Goal: Information Seeking & Learning: Check status

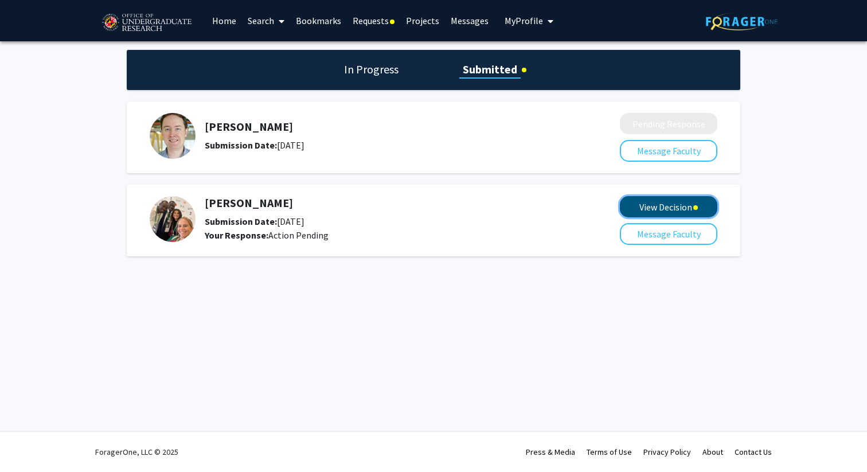
click at [662, 210] on button "View Decision" at bounding box center [668, 206] width 97 height 21
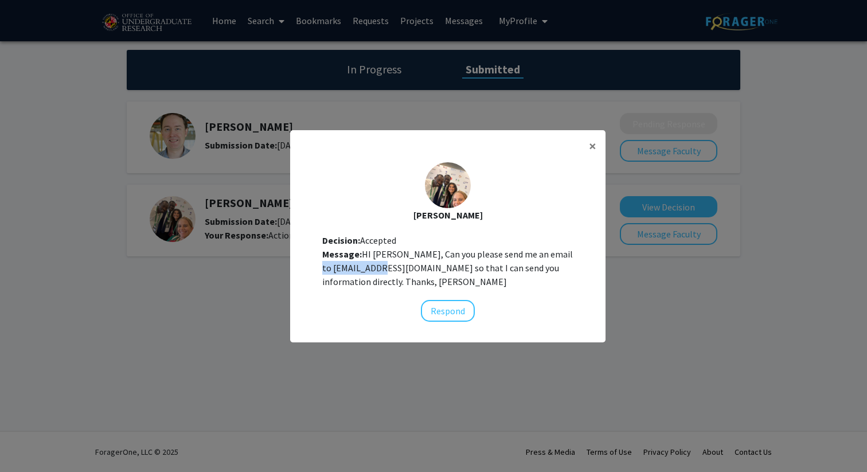
drag, startPoint x: 321, startPoint y: 266, endPoint x: 391, endPoint y: 269, distance: 70.0
click at [391, 269] on div "Heather Wipfli Decision: Accepted Message: HI Caroline, Can you please send me …" at bounding box center [447, 242] width 315 height 178
copy div "hwipfli@umd.edu"
click at [587, 145] on button "×" at bounding box center [592, 146] width 26 height 32
click at [591, 147] on span "×" at bounding box center [592, 146] width 7 height 18
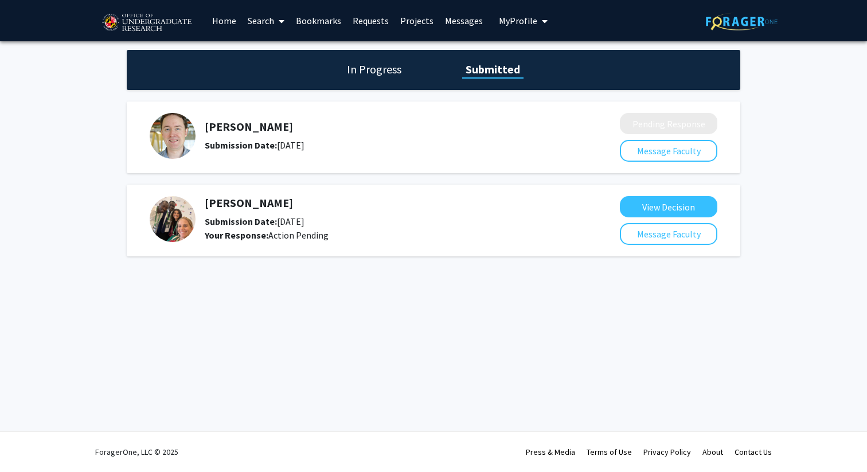
click at [233, 201] on h5 "[PERSON_NAME]" at bounding box center [382, 203] width 354 height 14
click at [234, 232] on b "Your Response:" at bounding box center [237, 234] width 64 height 11
click at [234, 238] on b "Your Response:" at bounding box center [237, 234] width 64 height 11
click at [466, 15] on link "Messages" at bounding box center [463, 21] width 49 height 40
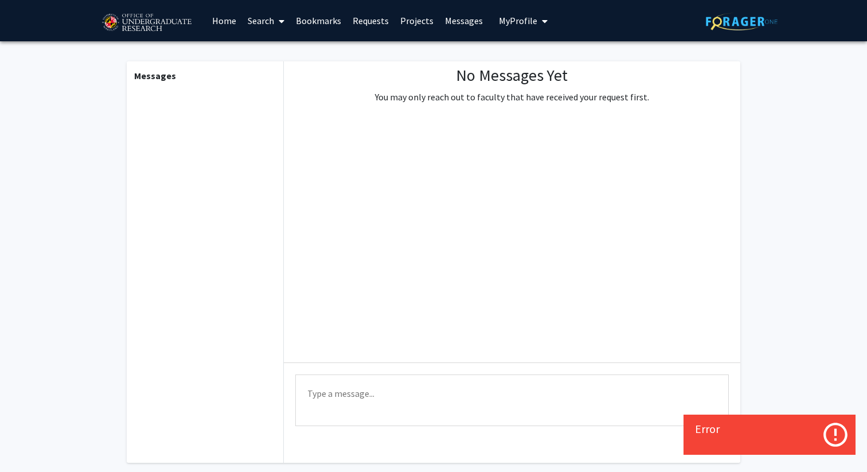
click at [366, 26] on link "Requests" at bounding box center [371, 21] width 48 height 40
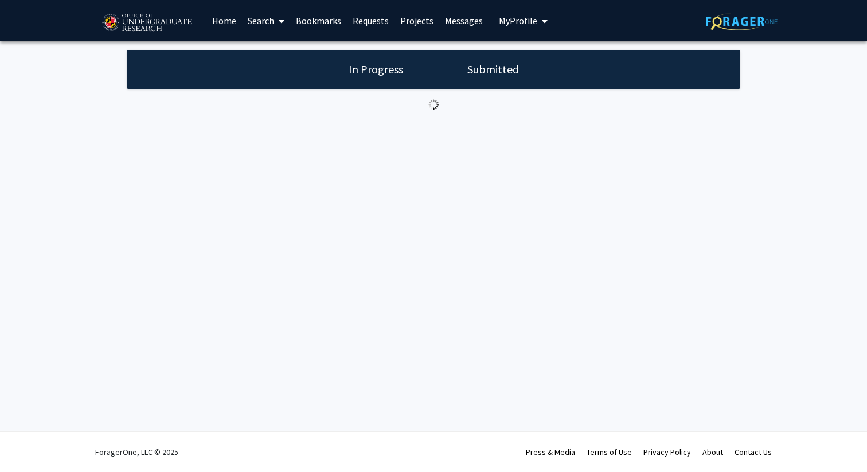
click at [497, 68] on h1 "Submitted" at bounding box center [493, 69] width 58 height 16
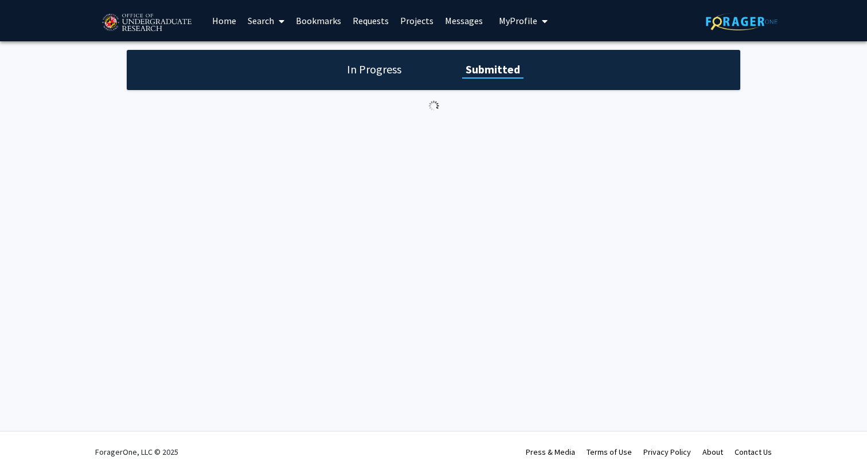
click at [367, 69] on h1 "In Progress" at bounding box center [373, 69] width 61 height 16
click at [513, 25] on span "My Profile" at bounding box center [518, 20] width 38 height 11
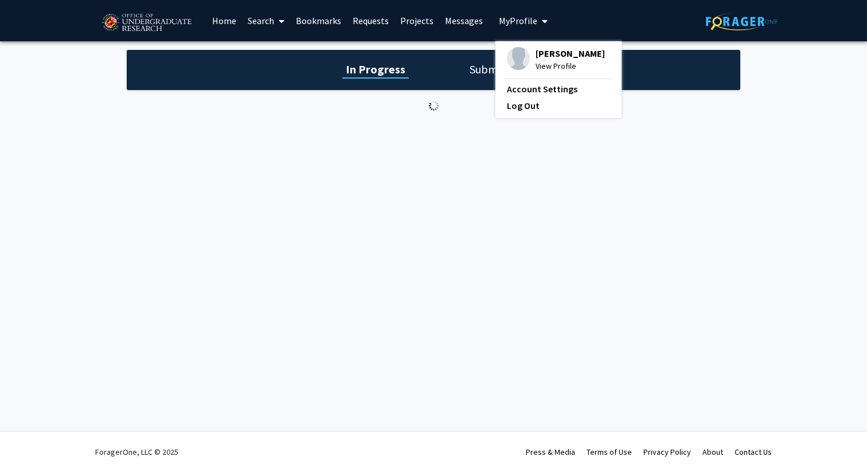
click at [420, 154] on div "Skip navigation Home Search Bookmarks Requests Projects Messages My Profile Car…" at bounding box center [433, 236] width 867 height 472
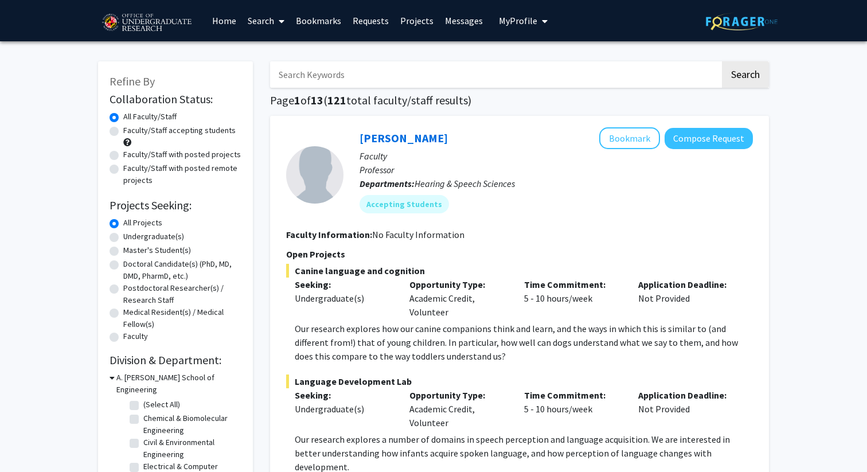
click at [455, 17] on link "Messages" at bounding box center [463, 21] width 49 height 40
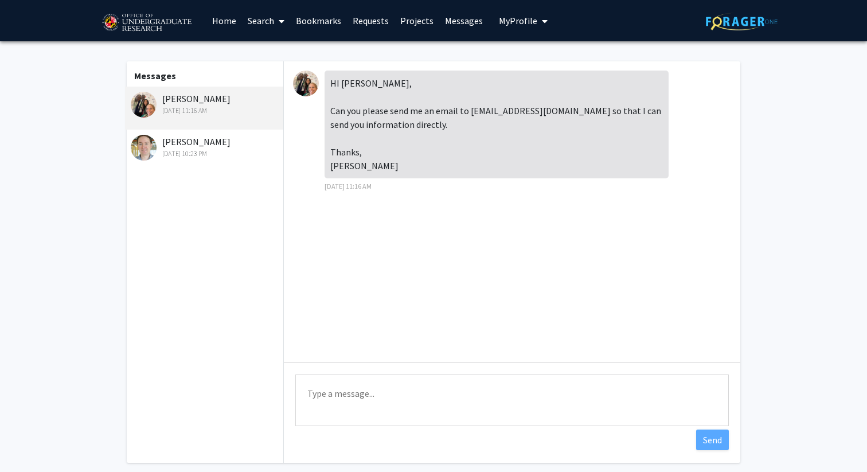
click at [185, 153] on div "[DATE] 10:23 PM" at bounding box center [206, 153] width 150 height 10
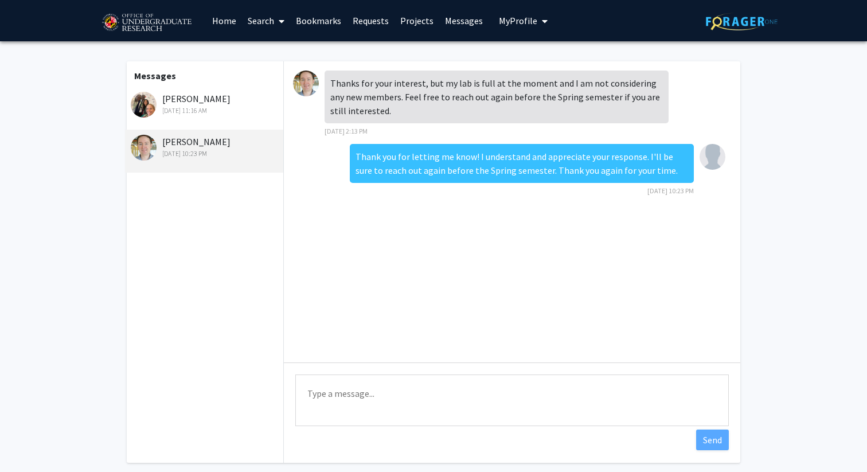
click at [197, 124] on div "[PERSON_NAME] [DATE] 11:16 AM" at bounding box center [204, 108] width 158 height 43
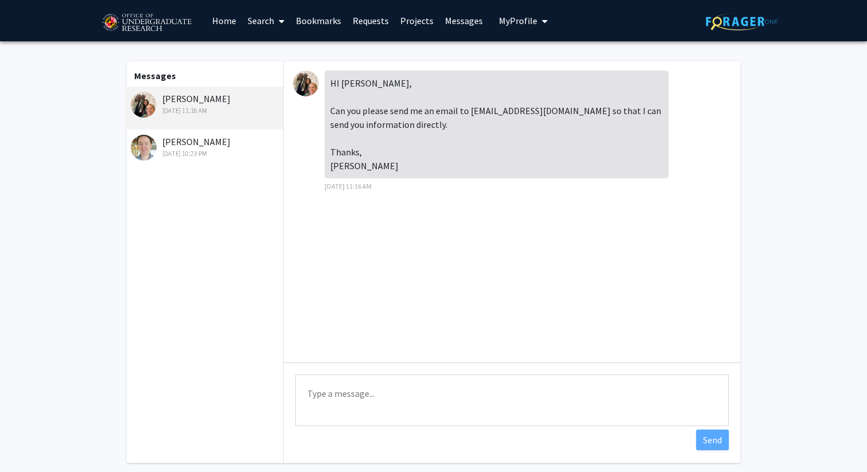
click at [375, 21] on link "Requests" at bounding box center [371, 21] width 48 height 40
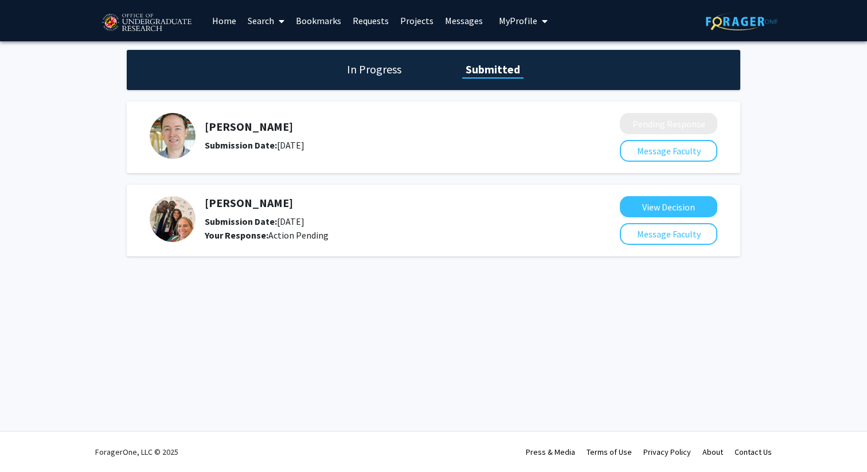
click at [319, 198] on h5 "[PERSON_NAME]" at bounding box center [382, 203] width 354 height 14
click at [220, 203] on h5 "[PERSON_NAME]" at bounding box center [382, 203] width 354 height 14
click at [175, 225] on img at bounding box center [173, 219] width 46 height 46
click at [391, 65] on h1 "In Progress" at bounding box center [373, 69] width 61 height 16
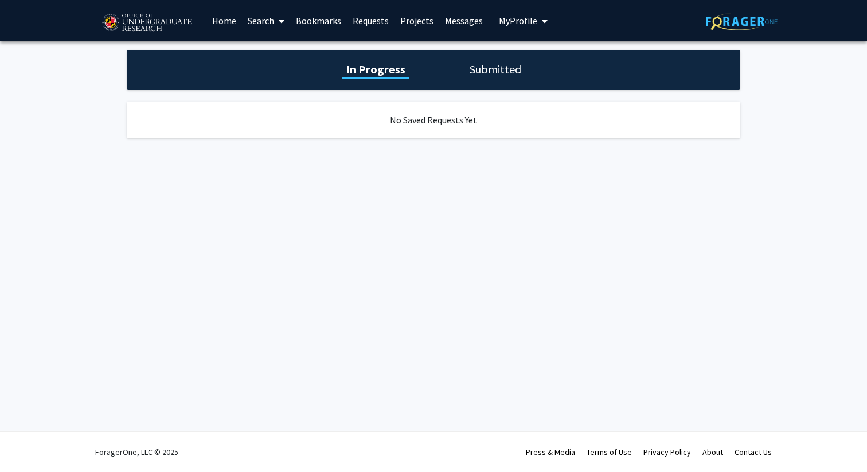
click at [476, 69] on h1 "Submitted" at bounding box center [495, 69] width 58 height 16
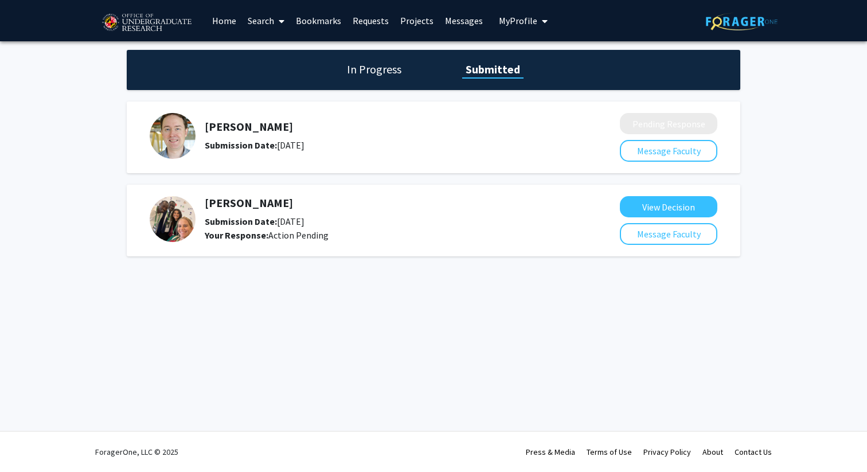
click at [319, 202] on h5 "[PERSON_NAME]" at bounding box center [382, 203] width 354 height 14
click at [319, 222] on div "Submission Date: [DATE]" at bounding box center [382, 221] width 354 height 14
click at [646, 233] on button "Message Faculty" at bounding box center [668, 234] width 97 height 22
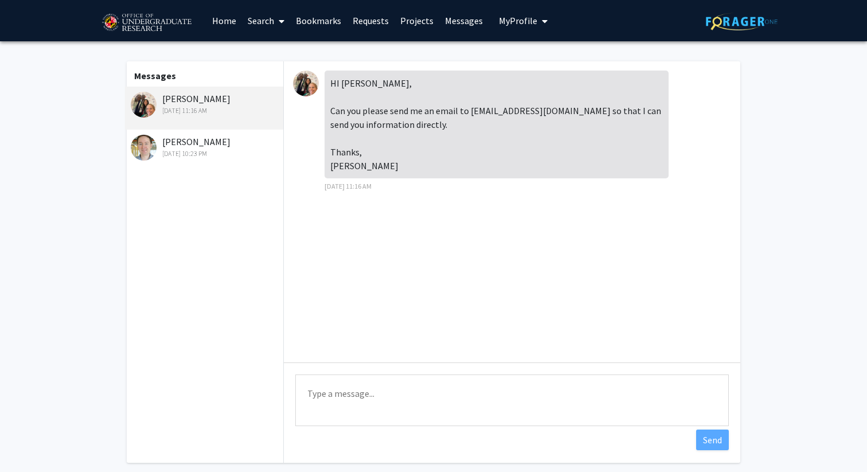
click at [370, 22] on link "Requests" at bounding box center [371, 21] width 48 height 40
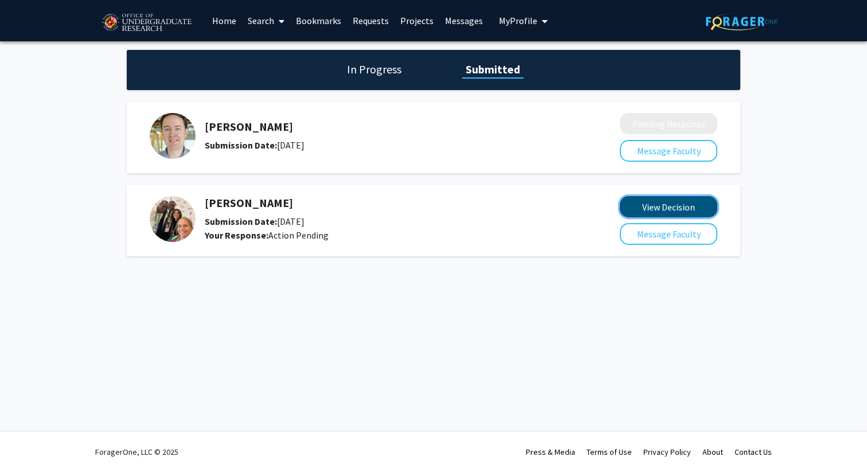
click at [629, 202] on button "View Decision" at bounding box center [668, 206] width 97 height 21
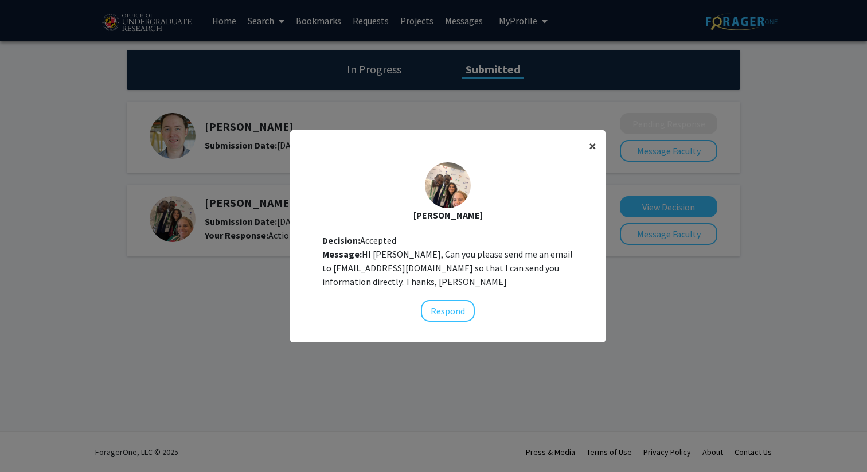
click at [589, 148] on span "×" at bounding box center [592, 146] width 7 height 18
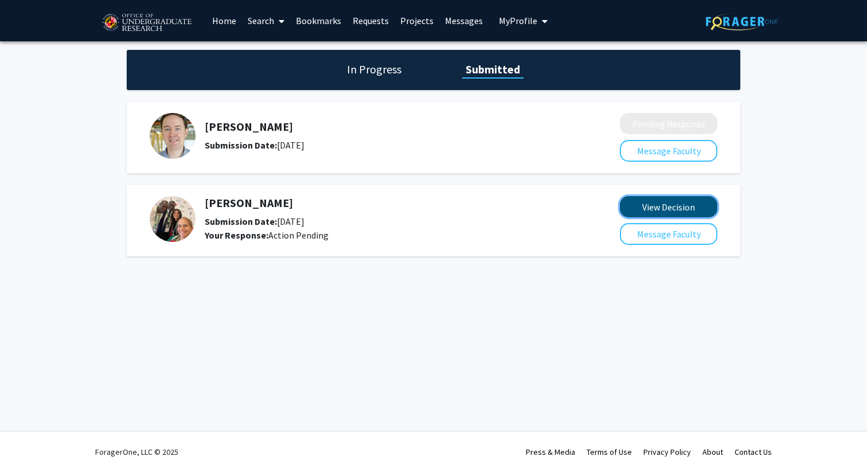
click at [637, 198] on button "View Decision" at bounding box center [668, 206] width 97 height 21
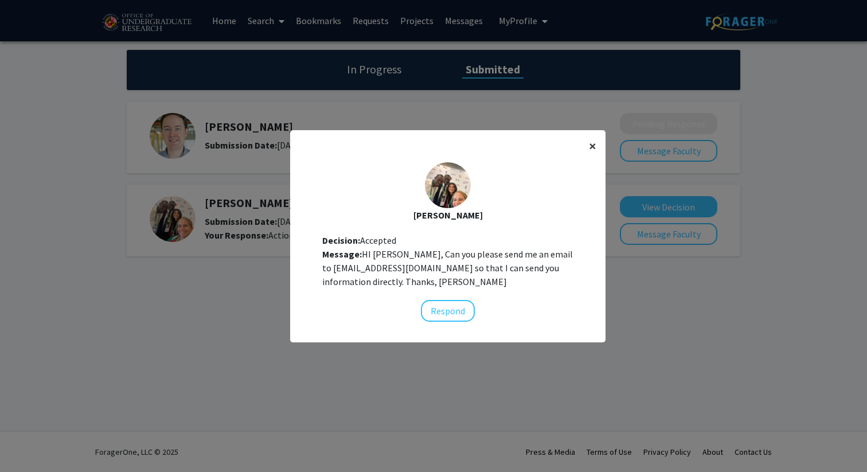
click at [591, 146] on span "×" at bounding box center [592, 146] width 7 height 18
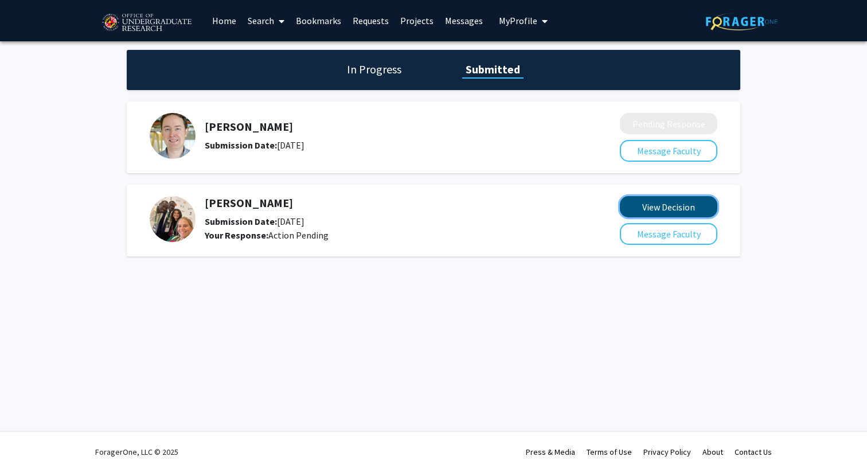
click at [649, 214] on button "View Decision" at bounding box center [668, 206] width 97 height 21
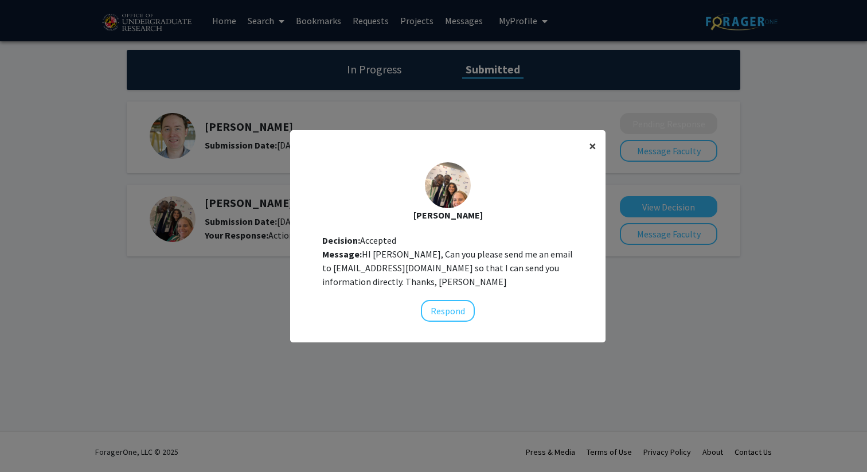
click at [596, 151] on button "×" at bounding box center [592, 146] width 26 height 32
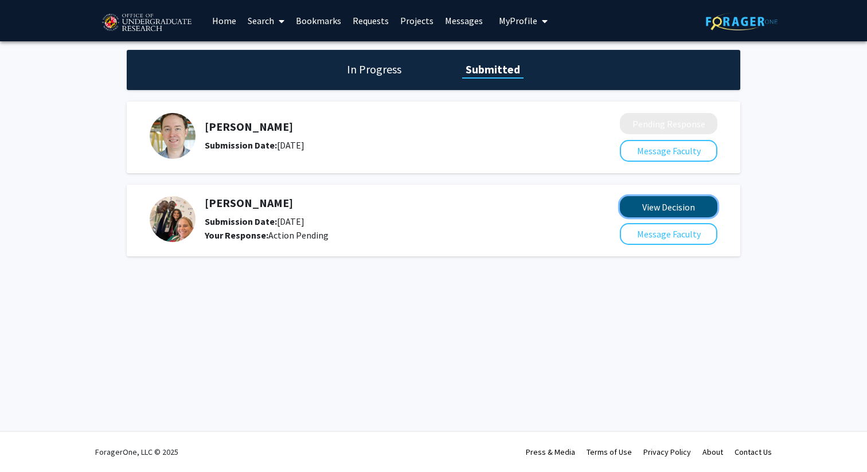
click at [652, 207] on button "View Decision" at bounding box center [668, 206] width 97 height 21
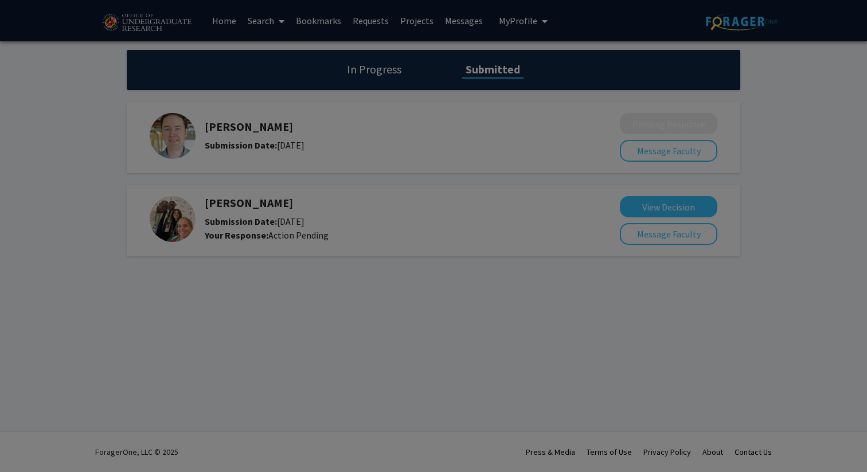
click at [652, 204] on modal-container "× [PERSON_NAME] Decision: Accepted Message: HI [PERSON_NAME], Can you please se…" at bounding box center [433, 236] width 867 height 472
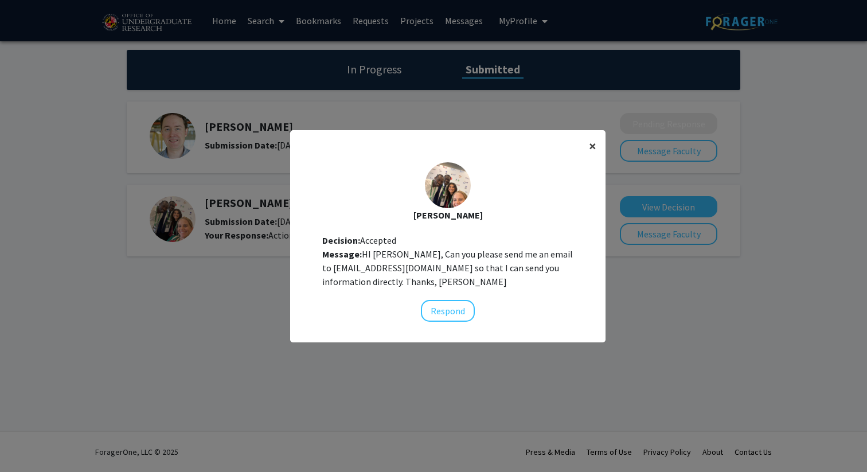
click at [594, 144] on span "×" at bounding box center [592, 146] width 7 height 18
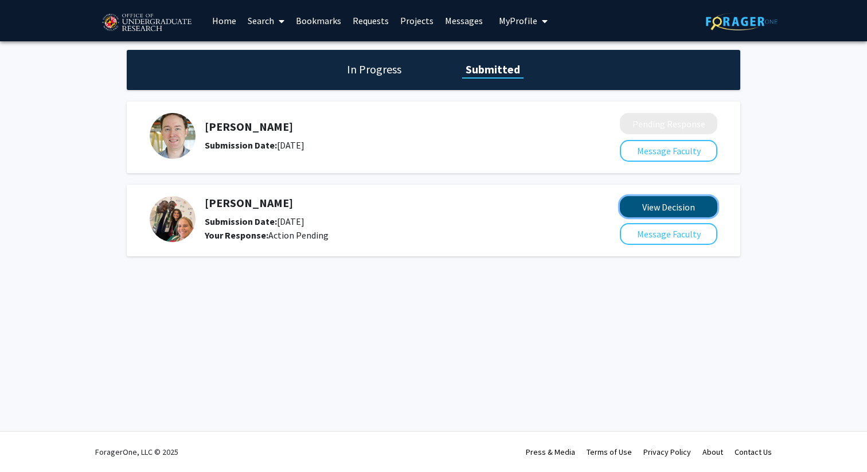
click at [636, 203] on button "View Decision" at bounding box center [668, 206] width 97 height 21
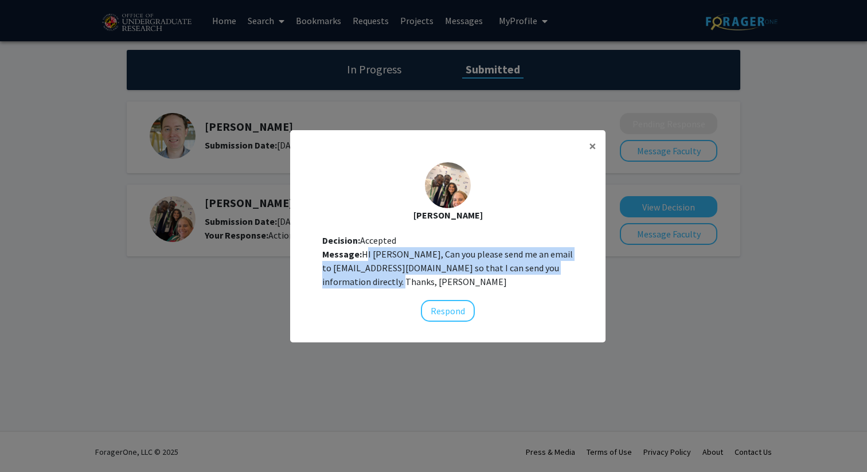
drag, startPoint x: 362, startPoint y: 252, endPoint x: 385, endPoint y: 285, distance: 40.4
click at [385, 285] on div "Message: HI [PERSON_NAME], Can you please send me an email to [EMAIL_ADDRESS][D…" at bounding box center [447, 267] width 251 height 41
copy div "HI [PERSON_NAME], Can you please send me an email to [EMAIL_ADDRESS][DOMAIN_NAM…"
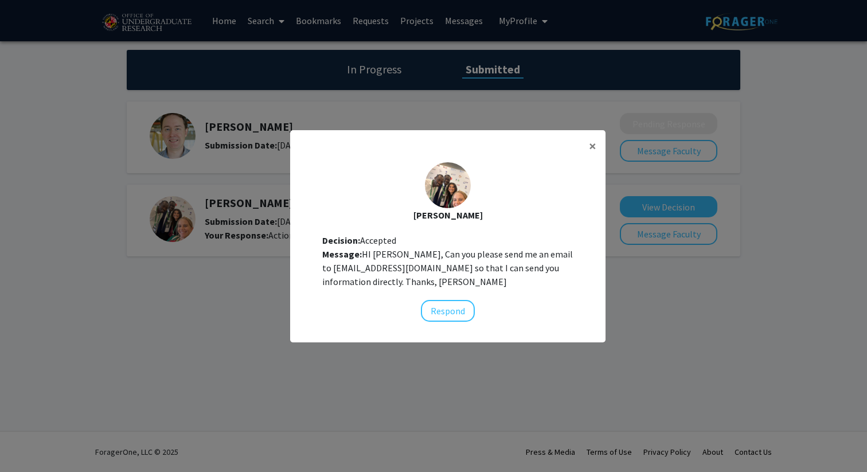
click at [411, 244] on div "Decision: Accepted" at bounding box center [447, 240] width 251 height 14
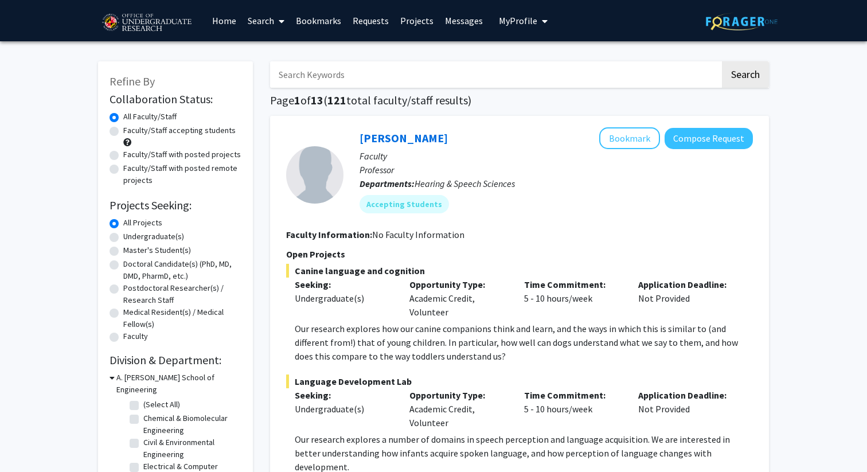
click at [295, 20] on link "Bookmarks" at bounding box center [318, 21] width 57 height 40
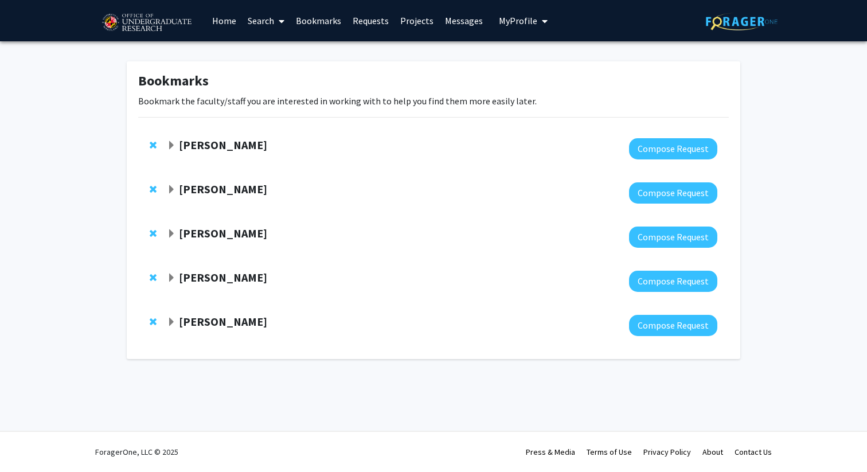
click at [212, 178] on div "Heather Wipfli Compose Request" at bounding box center [433, 193] width 590 height 44
click at [172, 189] on span "Expand Heather Wipfli Bookmark" at bounding box center [171, 189] width 9 height 9
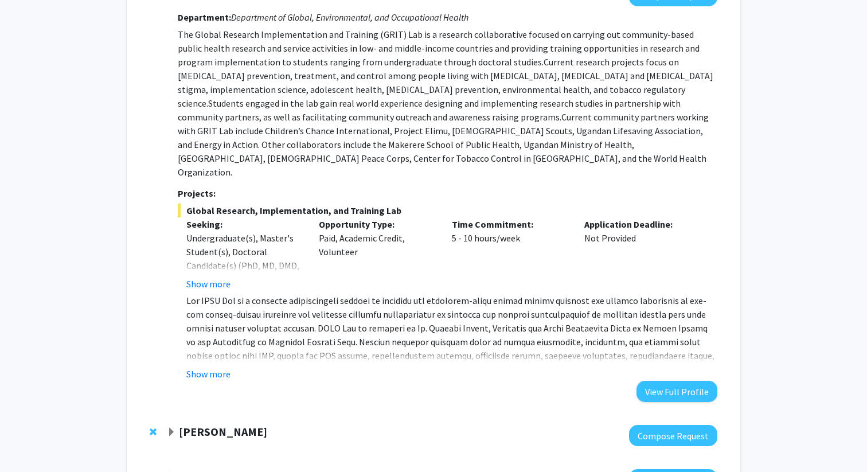
scroll to position [197, 0]
click at [204, 367] on button "Show more" at bounding box center [208, 374] width 44 height 14
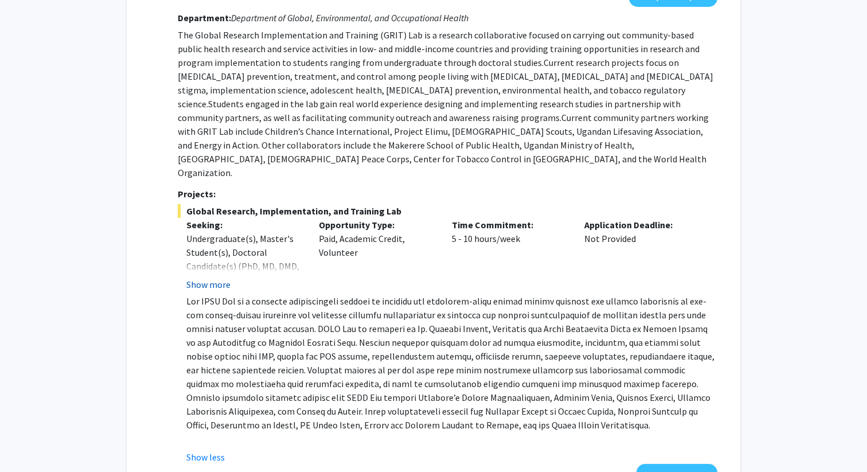
click at [214, 277] on button "Show more" at bounding box center [208, 284] width 44 height 14
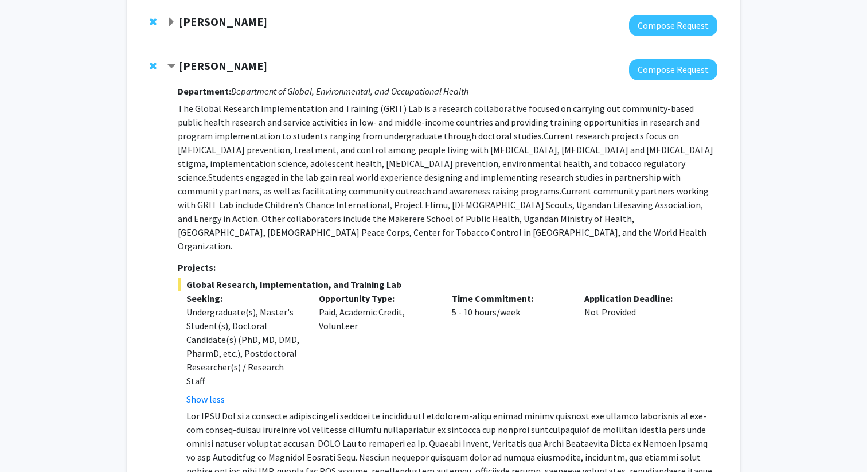
scroll to position [95, 0]
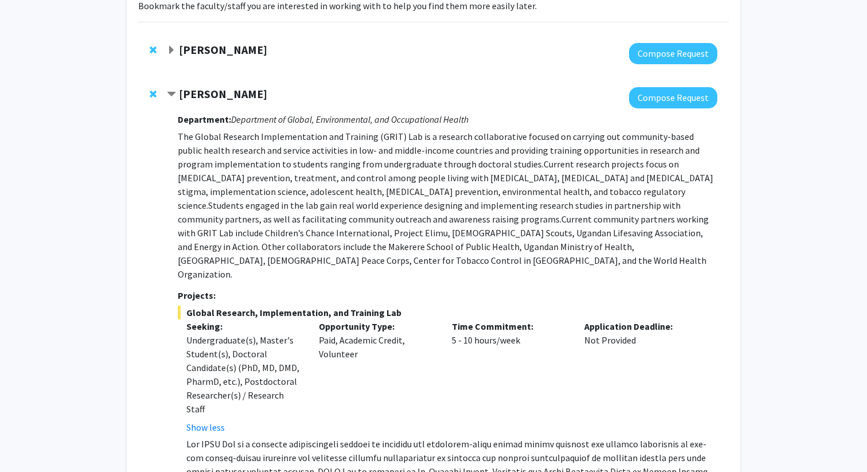
click at [209, 94] on strong "[PERSON_NAME]" at bounding box center [223, 94] width 88 height 14
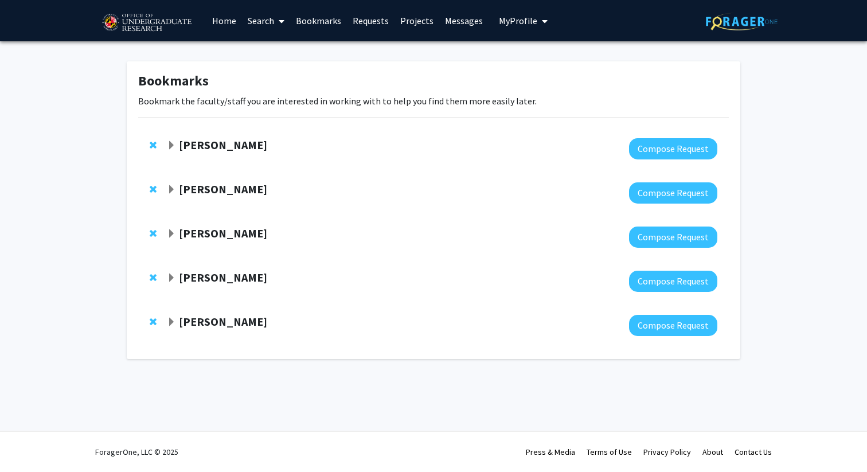
scroll to position [0, 0]
click at [209, 94] on p "Bookmark the faculty/staff you are interested in working with to help you find …" at bounding box center [433, 101] width 590 height 14
click at [193, 188] on strong "[PERSON_NAME]" at bounding box center [223, 189] width 88 height 14
